Goal: Task Accomplishment & Management: Use online tool/utility

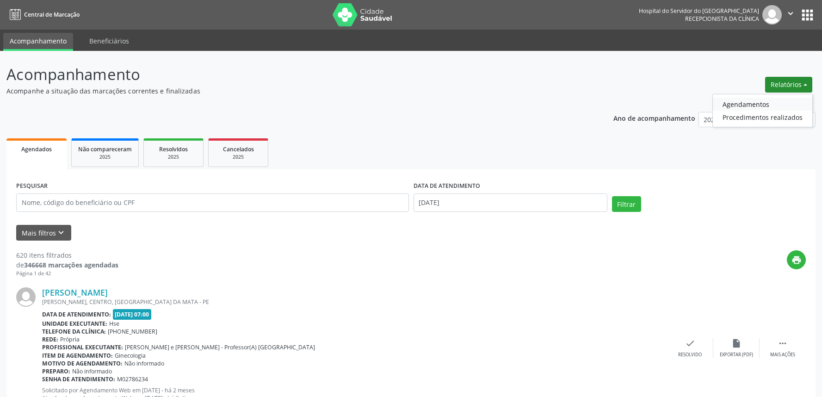
click at [756, 105] on link "Agendamentos" at bounding box center [762, 104] width 99 height 13
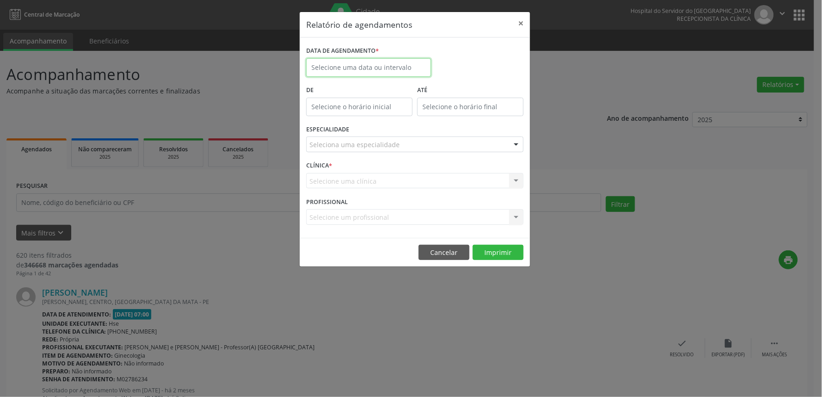
click at [366, 63] on input "text" at bounding box center [368, 67] width 125 height 18
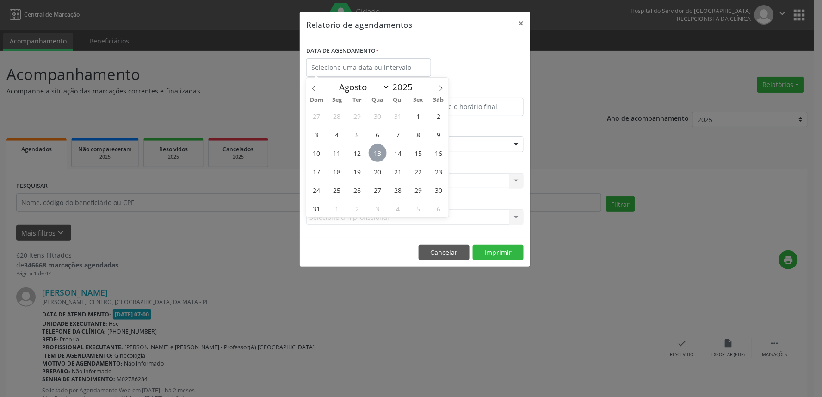
click at [373, 158] on span "13" at bounding box center [378, 153] width 18 height 18
type input "[DATE]"
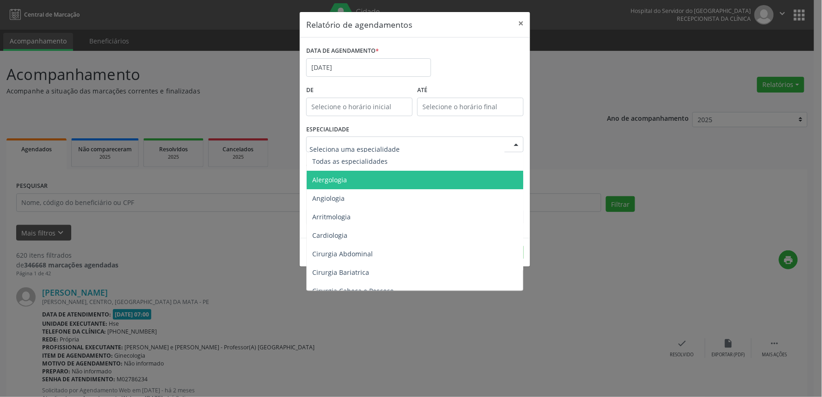
scroll to position [154, 0]
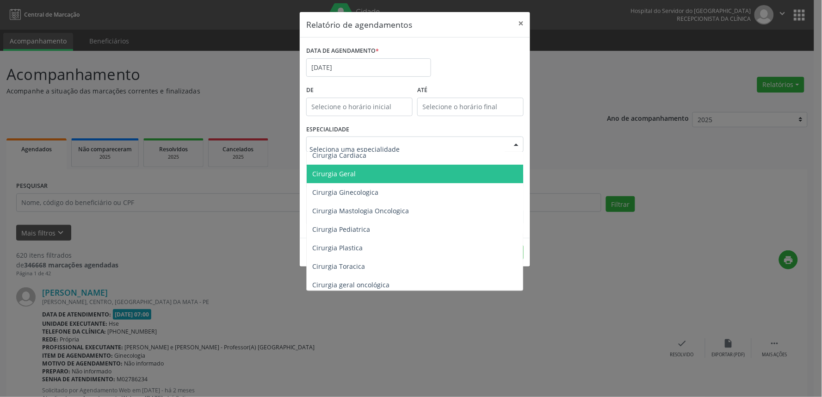
click at [353, 172] on span "Cirurgia Geral" at bounding box center [333, 173] width 43 height 9
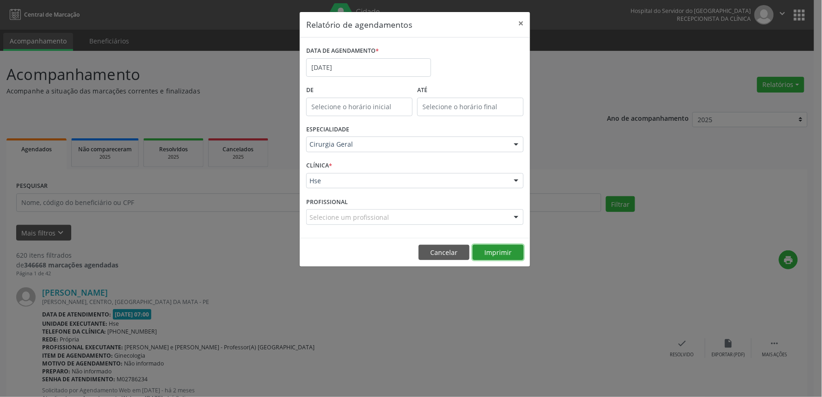
click at [510, 253] on button "Imprimir" at bounding box center [498, 253] width 51 height 16
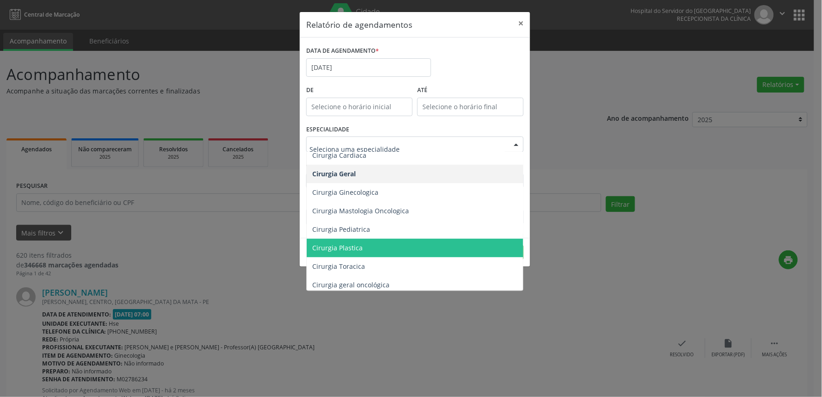
click at [378, 246] on span "Cirurgia Plastica" at bounding box center [416, 248] width 218 height 18
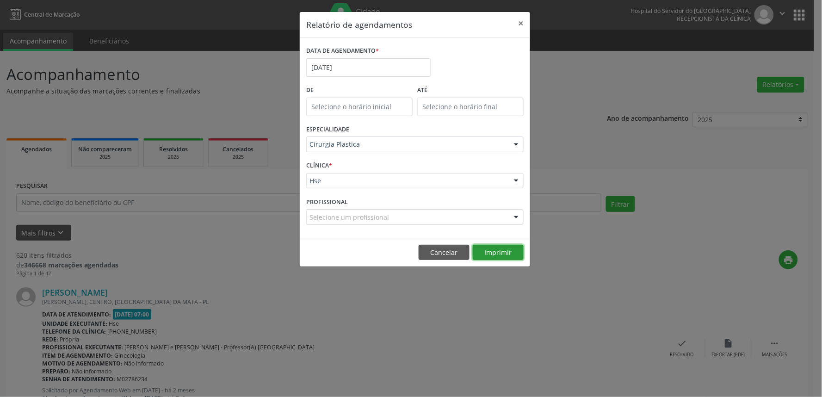
click at [501, 253] on button "Imprimir" at bounding box center [498, 253] width 51 height 16
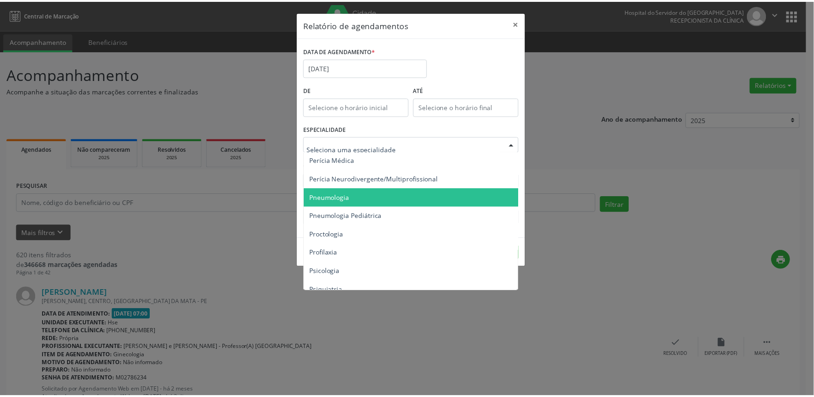
scroll to position [1387, 0]
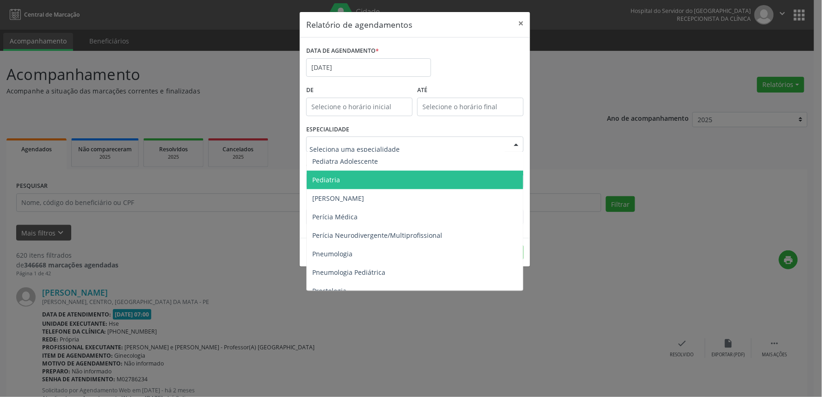
click at [357, 177] on span "Pediatria" at bounding box center [416, 180] width 218 height 18
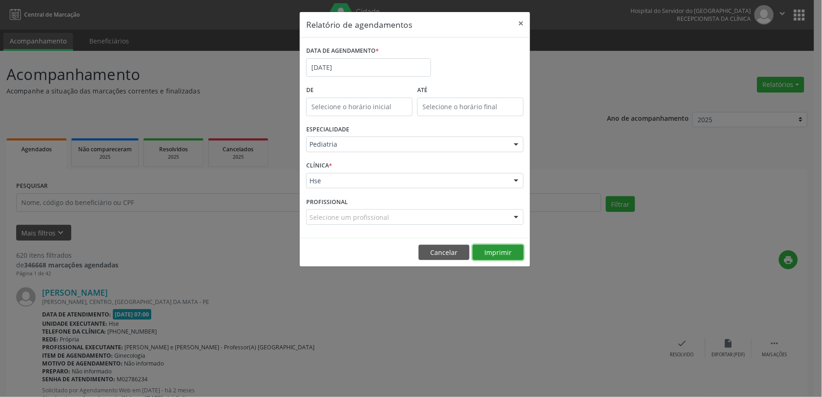
click at [497, 259] on button "Imprimir" at bounding box center [498, 253] width 51 height 16
click at [522, 20] on button "×" at bounding box center [520, 23] width 18 height 23
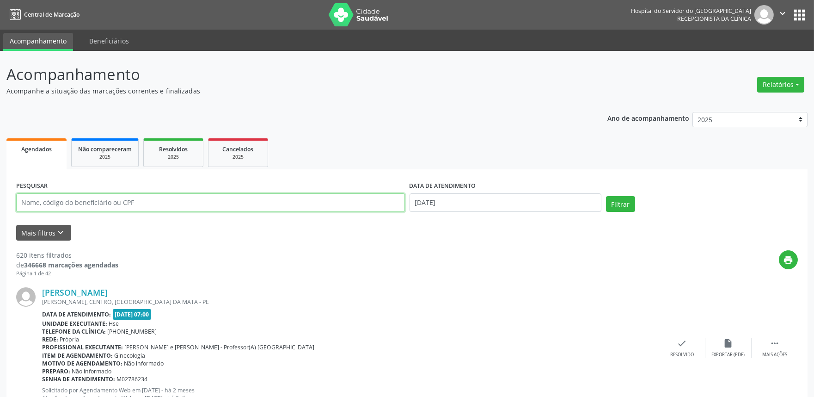
click at [85, 210] on input "text" at bounding box center [210, 202] width 389 height 18
click at [89, 199] on input "text" at bounding box center [210, 202] width 389 height 18
type input "enice sales leite de melo"
click at [606, 196] on button "Filtrar" at bounding box center [620, 204] width 29 height 16
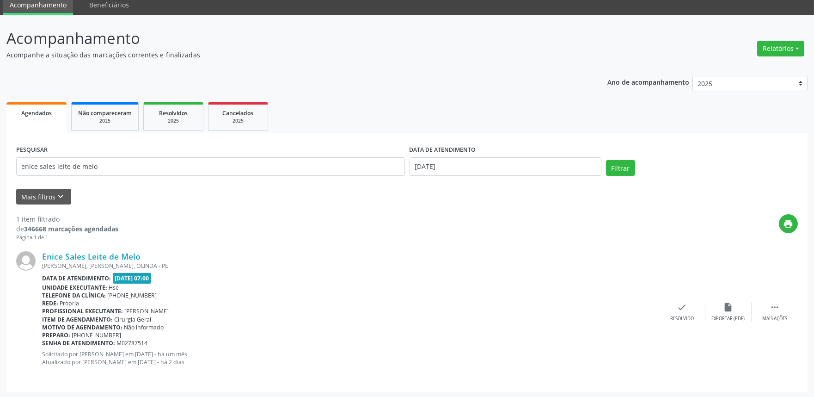
scroll to position [37, 0]
